Goal: Find specific page/section: Find specific page/section

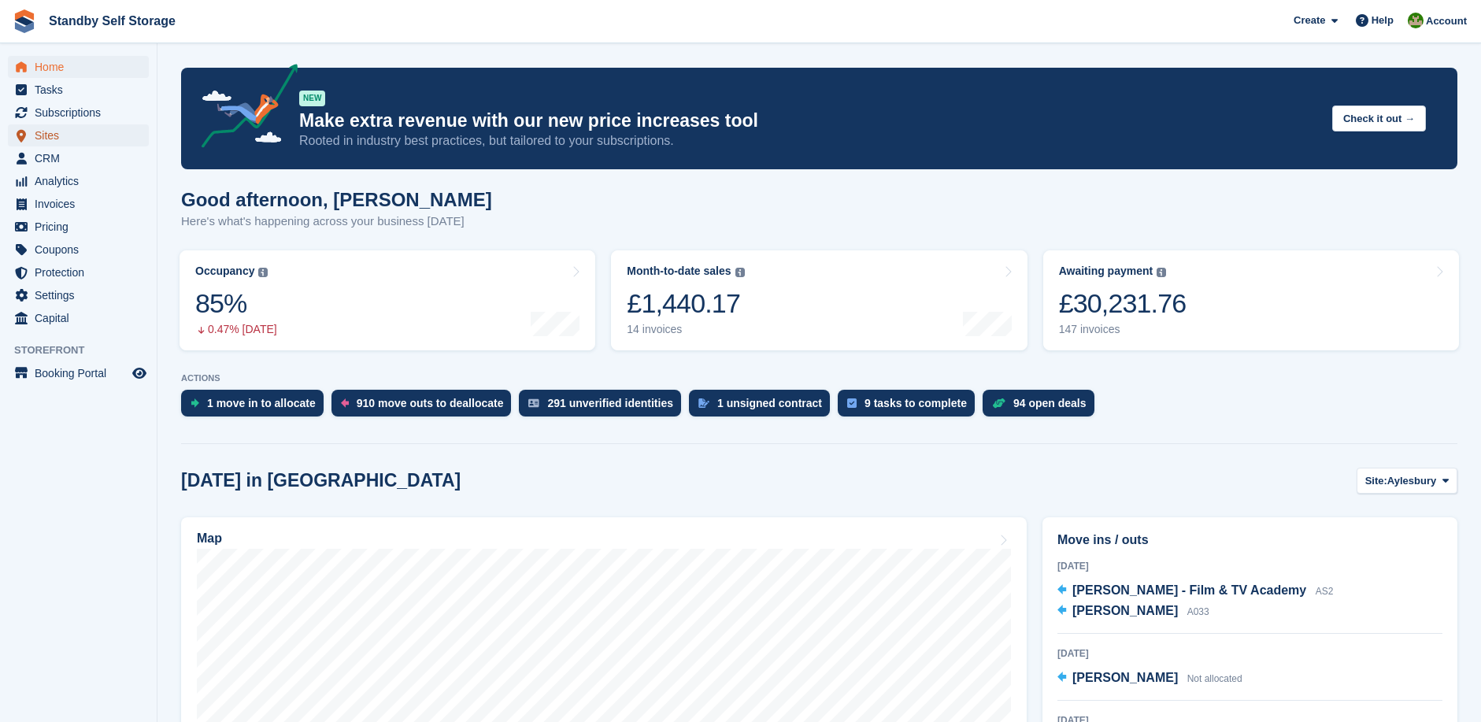
click at [42, 135] on span "Sites" at bounding box center [82, 135] width 94 height 22
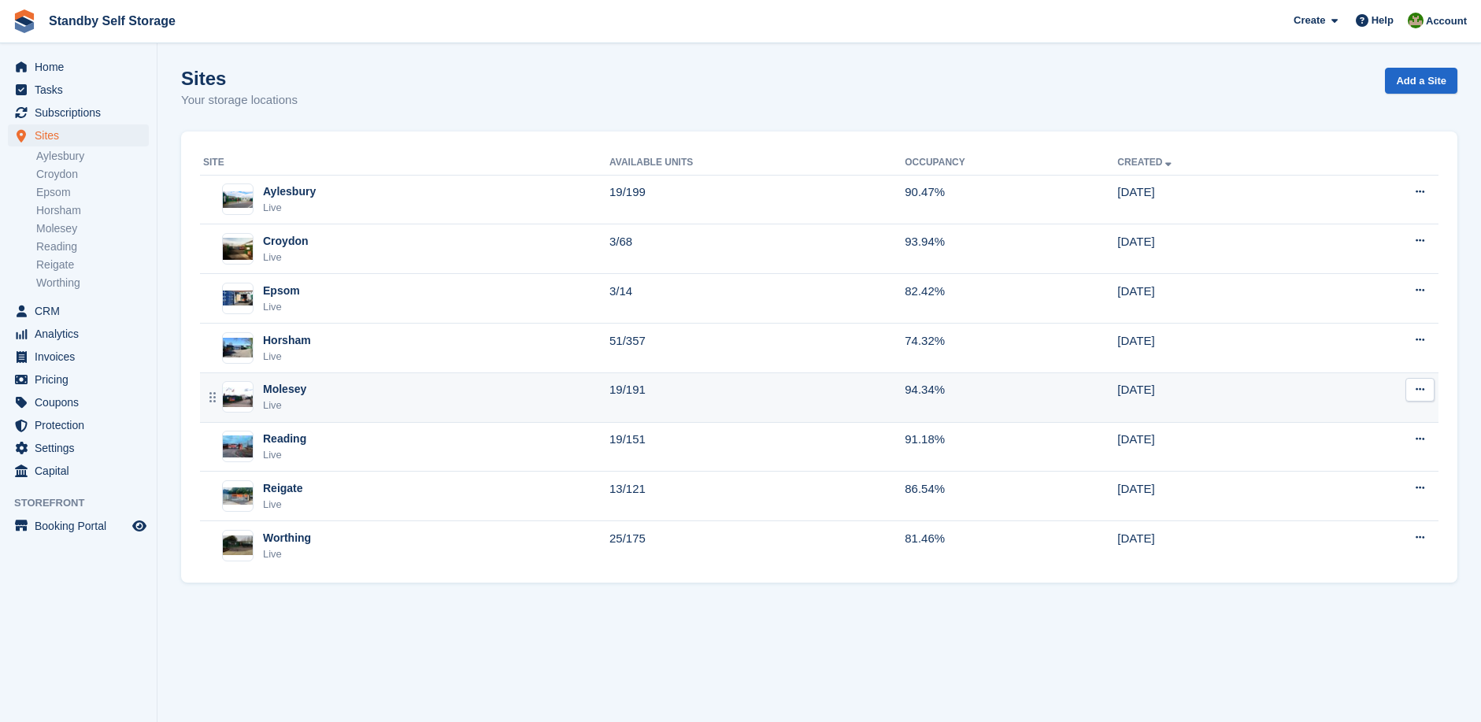
click at [313, 388] on div "Molesey Live" at bounding box center [406, 397] width 406 height 32
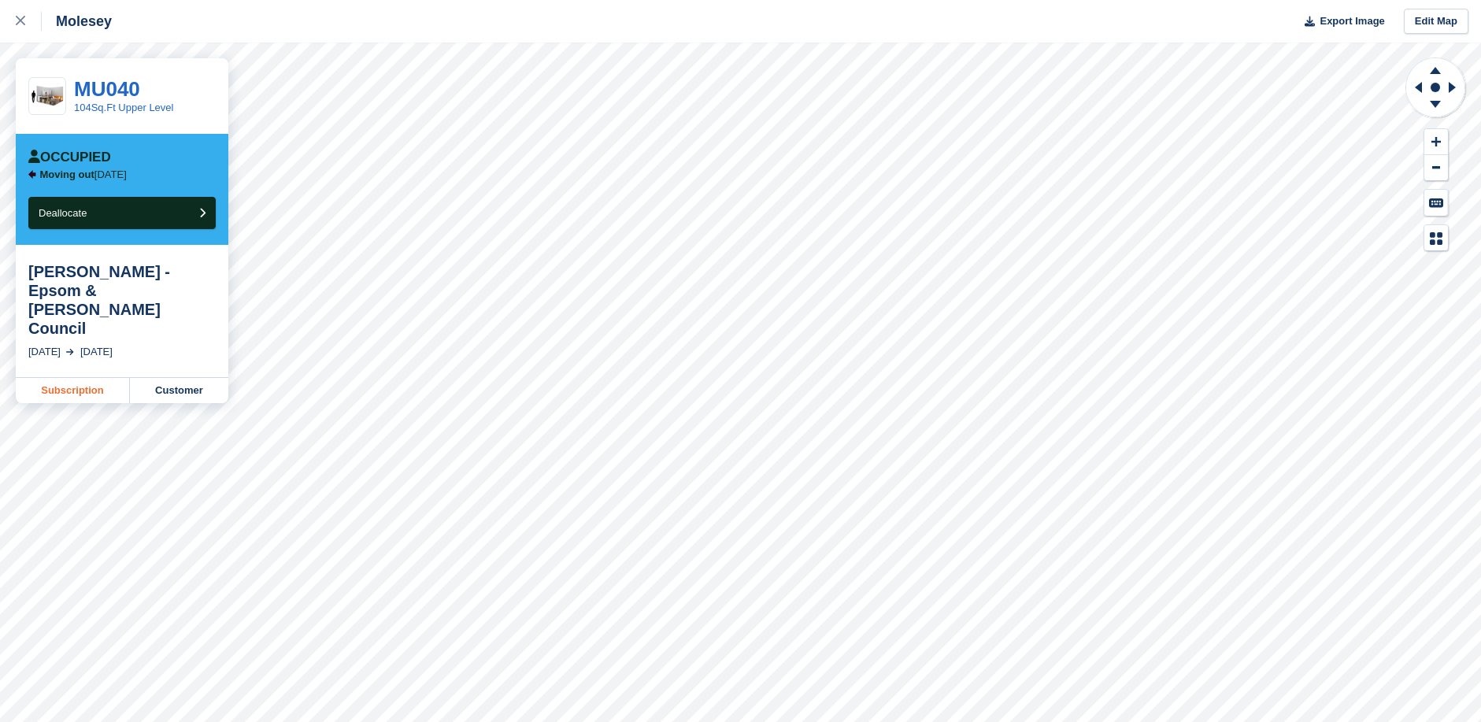
click at [68, 378] on link "Subscription" at bounding box center [73, 390] width 114 height 25
click at [190, 378] on link "Customer" at bounding box center [179, 390] width 98 height 25
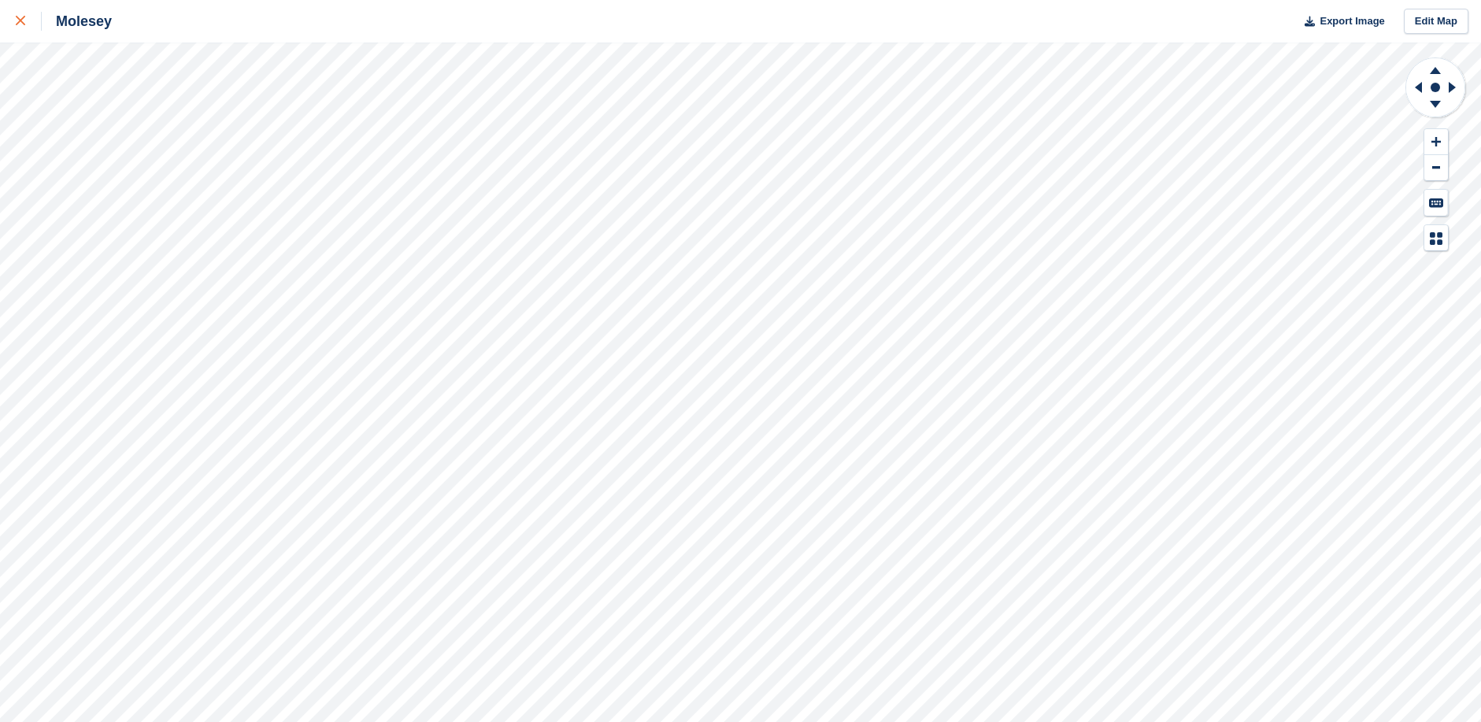
click at [20, 19] on icon at bounding box center [20, 20] width 9 height 9
